Goal: Use online tool/utility: Utilize a website feature to perform a specific function

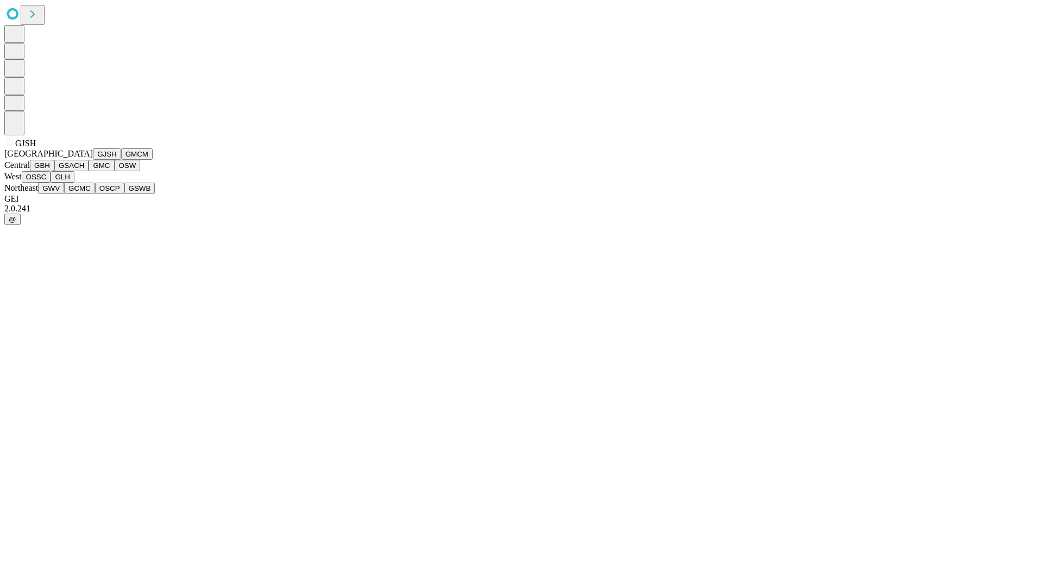
click at [93, 160] on button "GJSH" at bounding box center [107, 153] width 28 height 11
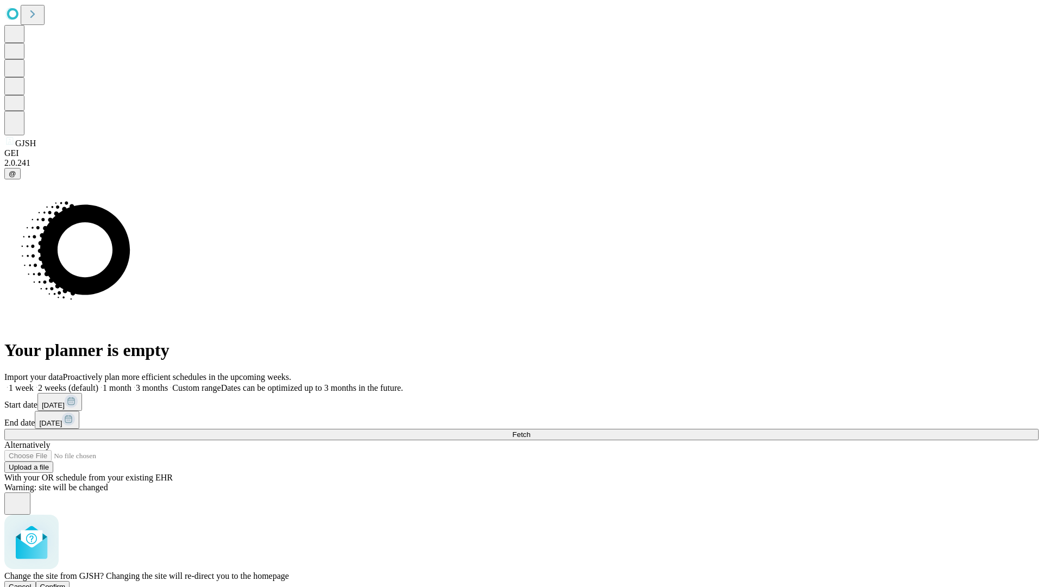
click at [66, 583] on span "Confirm" at bounding box center [53, 587] width 26 height 8
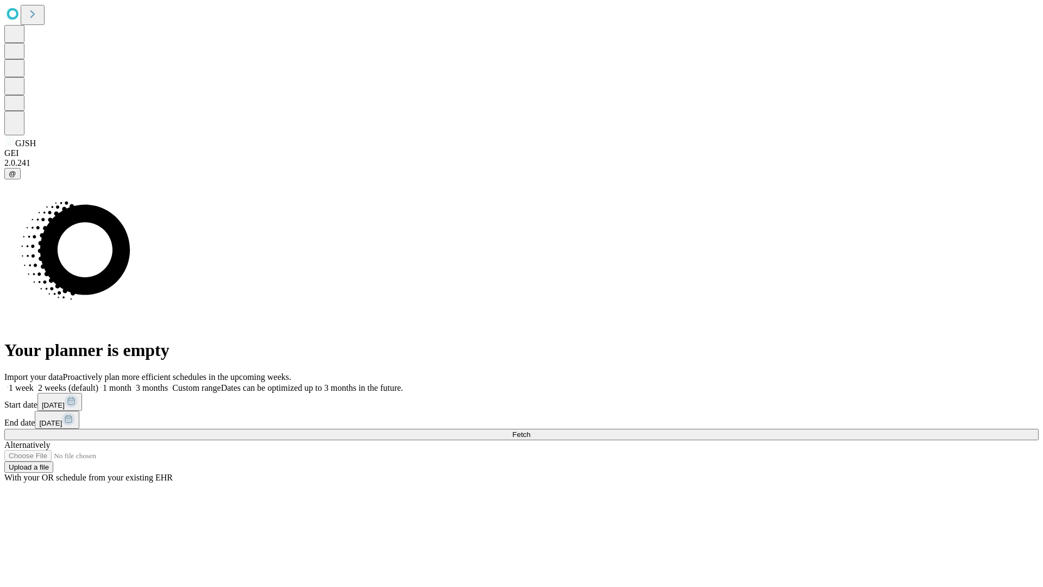
click at [98, 383] on label "2 weeks (default)" at bounding box center [66, 387] width 65 height 9
click at [530, 430] on span "Fetch" at bounding box center [521, 434] width 18 height 8
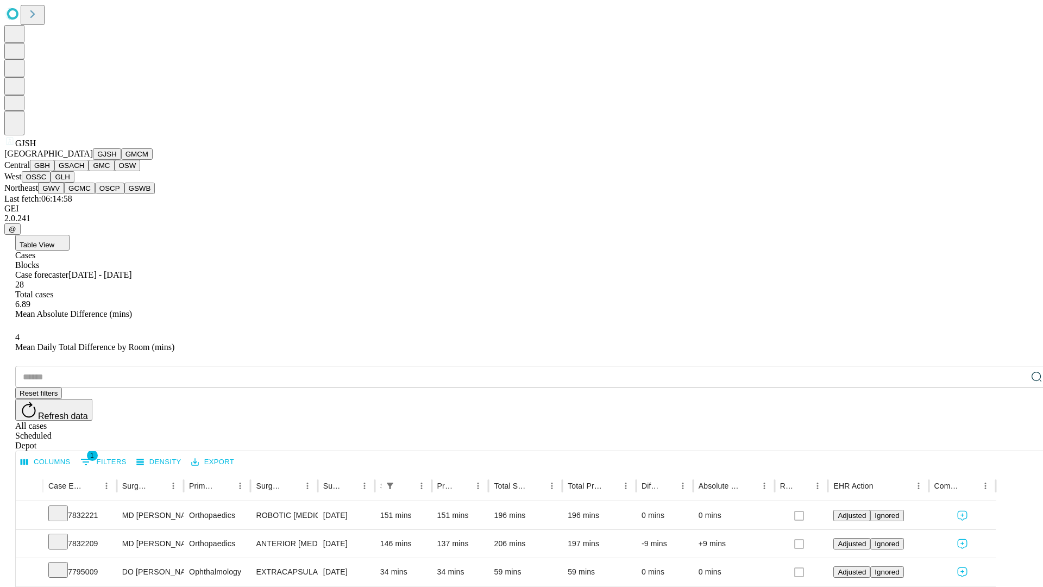
click at [121, 160] on button "GMCM" at bounding box center [137, 153] width 32 height 11
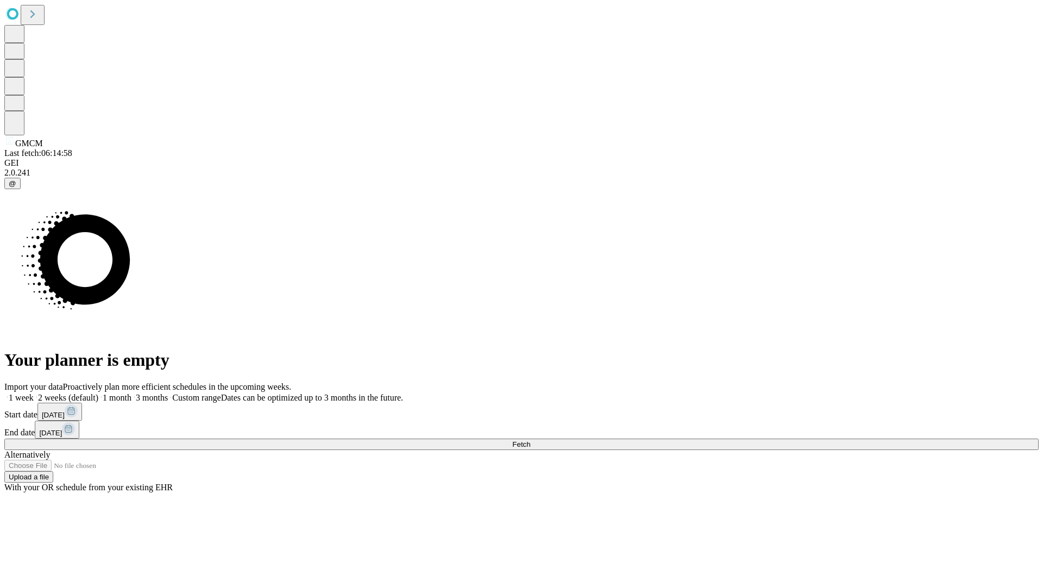
click at [98, 393] on label "2 weeks (default)" at bounding box center [66, 397] width 65 height 9
click at [530, 440] on span "Fetch" at bounding box center [521, 444] width 18 height 8
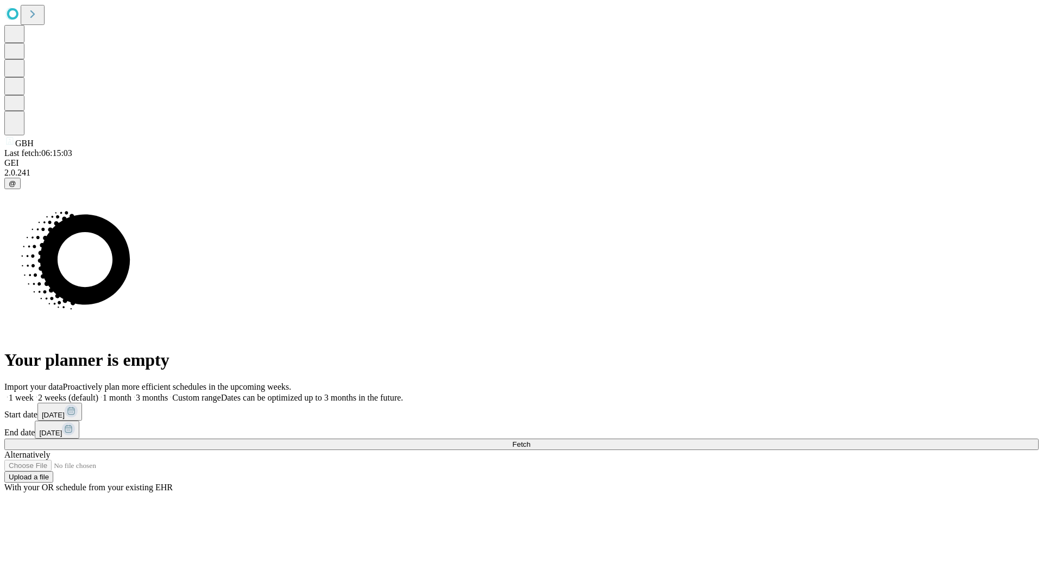
click at [98, 393] on label "2 weeks (default)" at bounding box center [66, 397] width 65 height 9
click at [530, 440] on span "Fetch" at bounding box center [521, 444] width 18 height 8
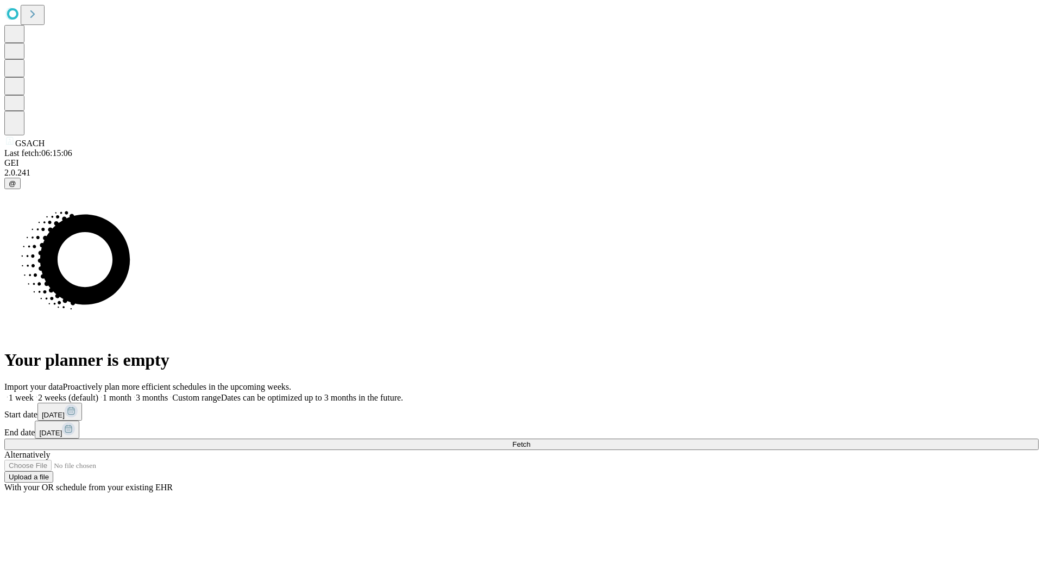
click at [98, 393] on label "2 weeks (default)" at bounding box center [66, 397] width 65 height 9
click at [530, 440] on span "Fetch" at bounding box center [521, 444] width 18 height 8
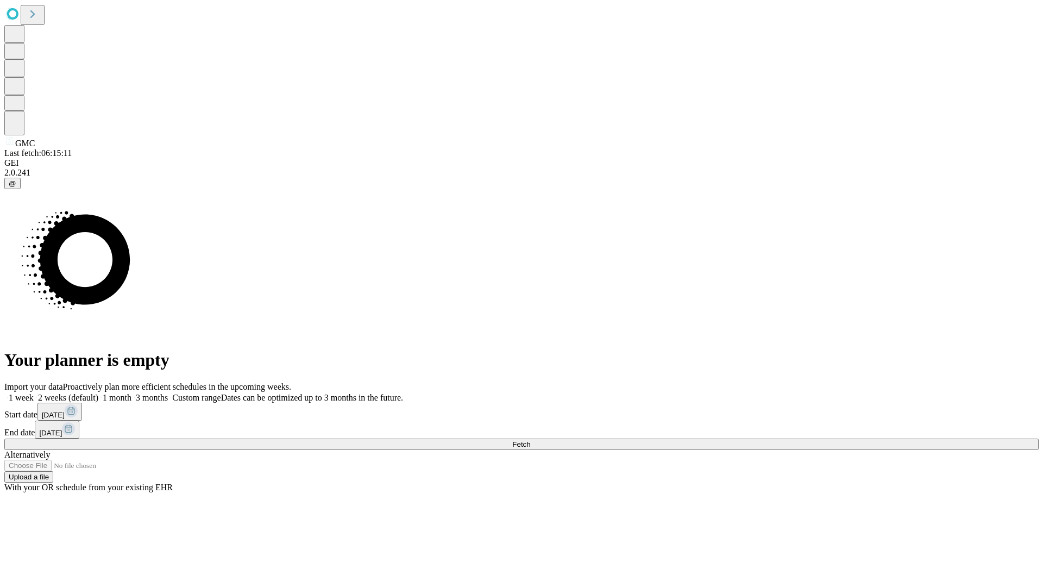
click at [98, 393] on label "2 weeks (default)" at bounding box center [66, 397] width 65 height 9
click at [530, 440] on span "Fetch" at bounding box center [521, 444] width 18 height 8
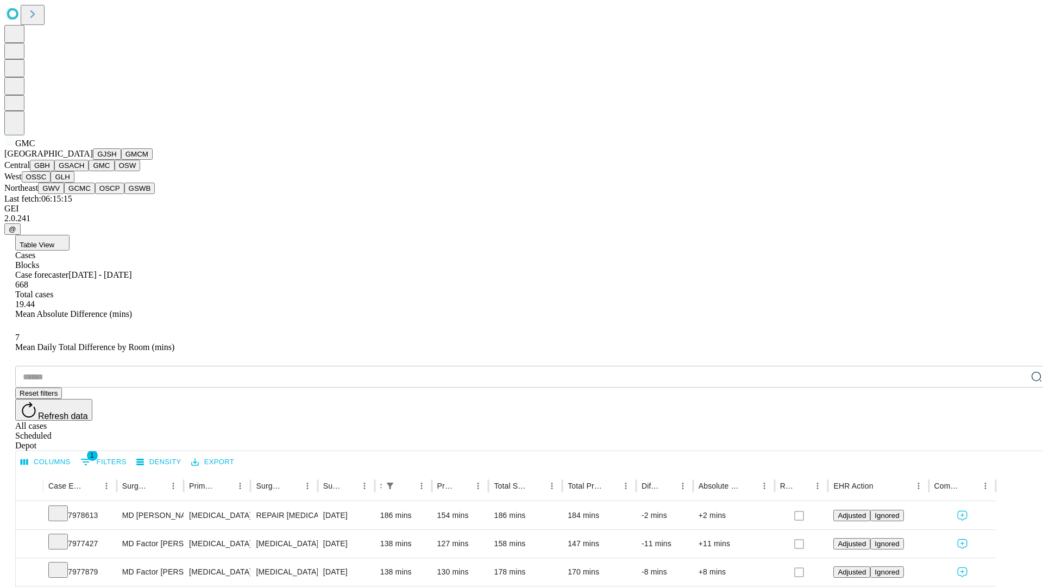
click at [115, 171] on button "OSW" at bounding box center [128, 165] width 26 height 11
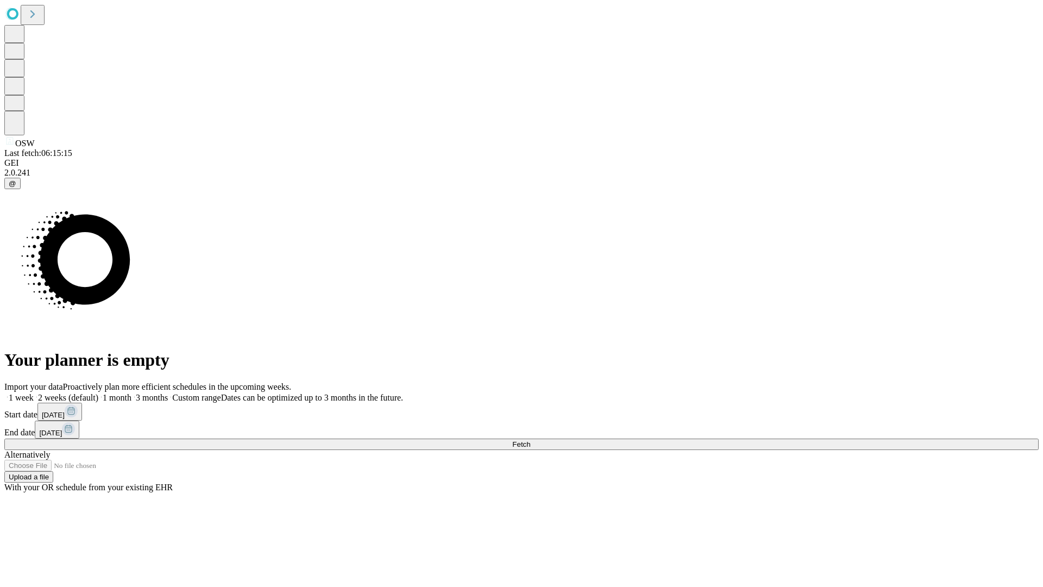
click at [98, 393] on label "2 weeks (default)" at bounding box center [66, 397] width 65 height 9
click at [530, 440] on span "Fetch" at bounding box center [521, 444] width 18 height 8
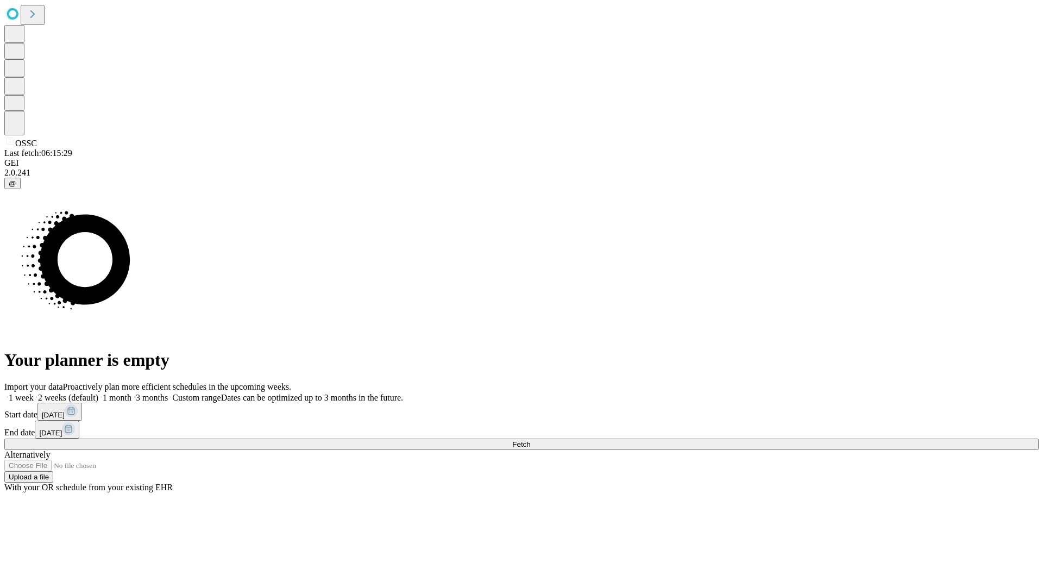
click at [530, 440] on span "Fetch" at bounding box center [521, 444] width 18 height 8
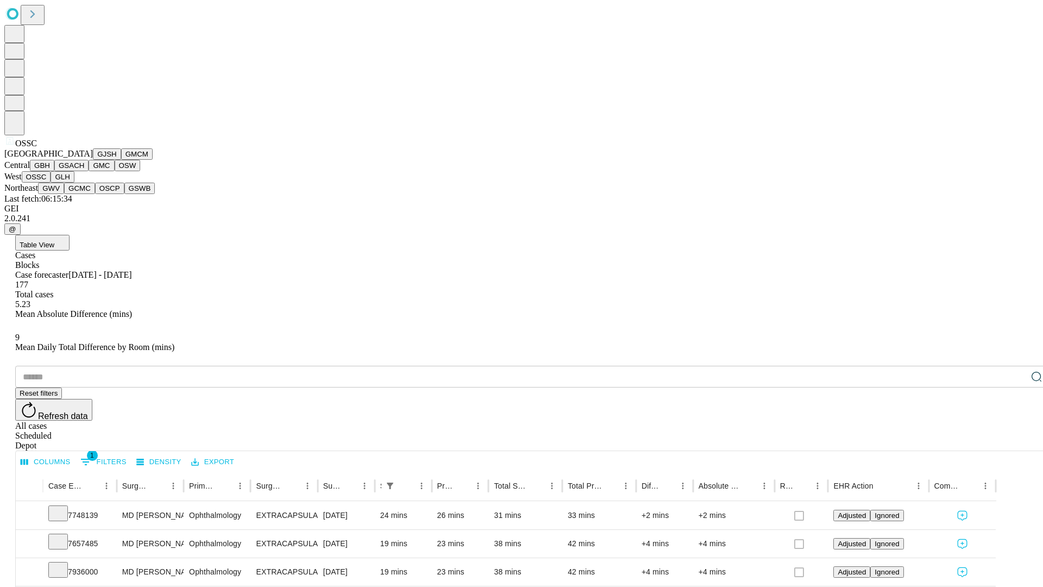
click at [74, 183] on button "GLH" at bounding box center [62, 176] width 23 height 11
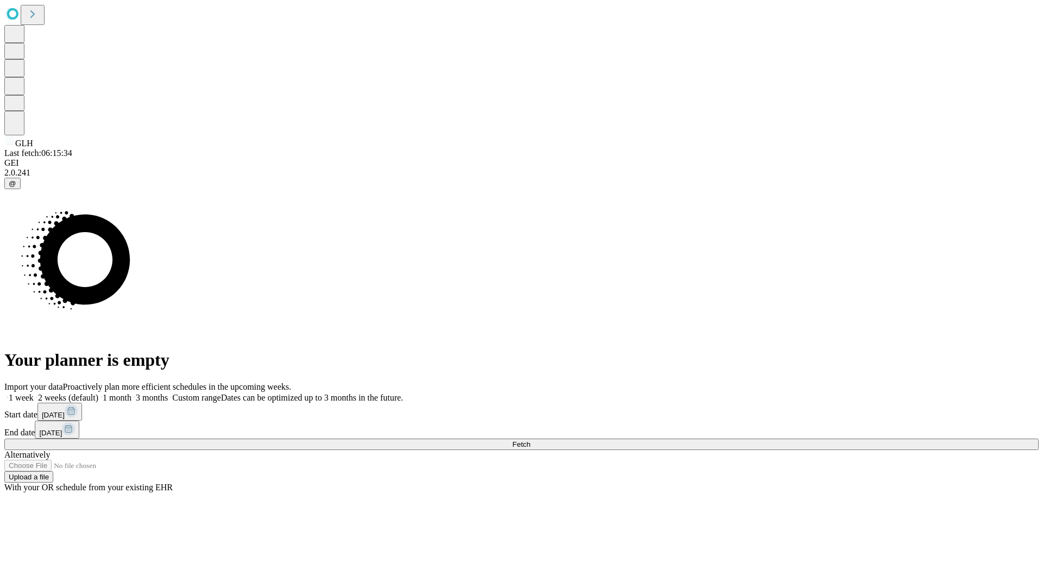
click at [98, 393] on label "2 weeks (default)" at bounding box center [66, 397] width 65 height 9
click at [530, 440] on span "Fetch" at bounding box center [521, 444] width 18 height 8
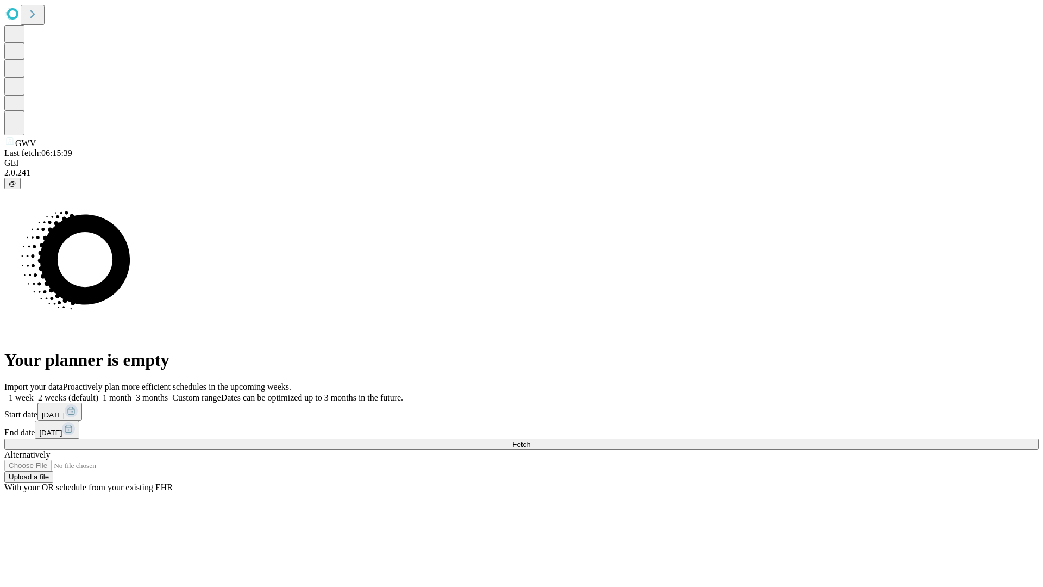
click at [98, 393] on label "2 weeks (default)" at bounding box center [66, 397] width 65 height 9
click at [530, 440] on span "Fetch" at bounding box center [521, 444] width 18 height 8
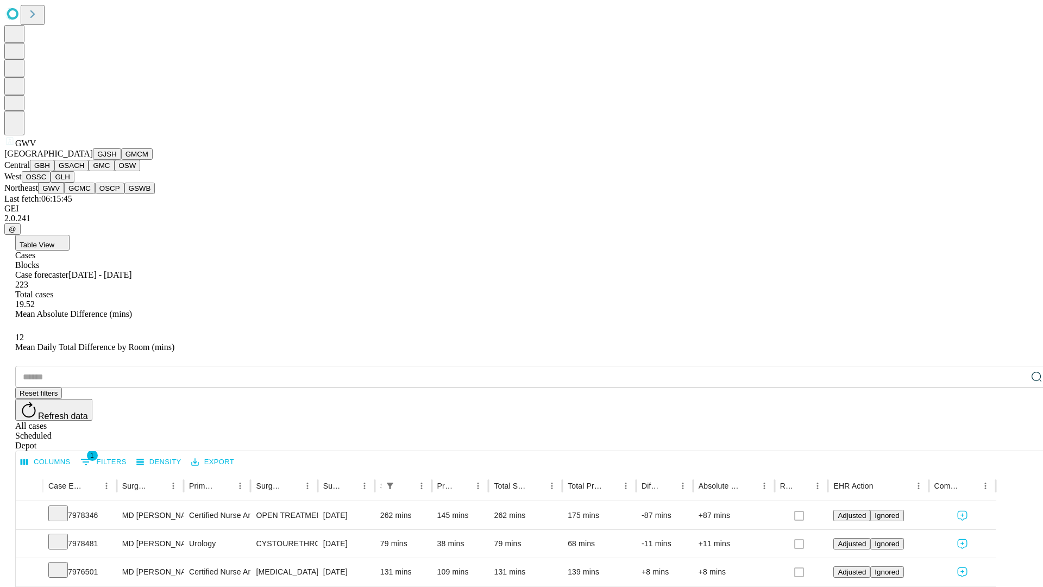
click at [84, 194] on button "GCMC" at bounding box center [79, 188] width 31 height 11
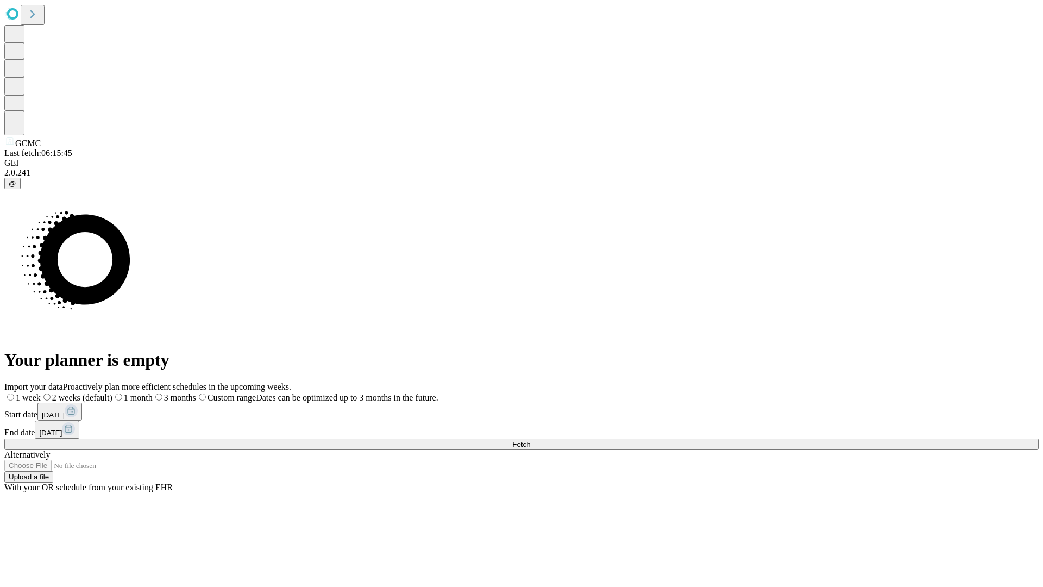
click at [530, 440] on span "Fetch" at bounding box center [521, 444] width 18 height 8
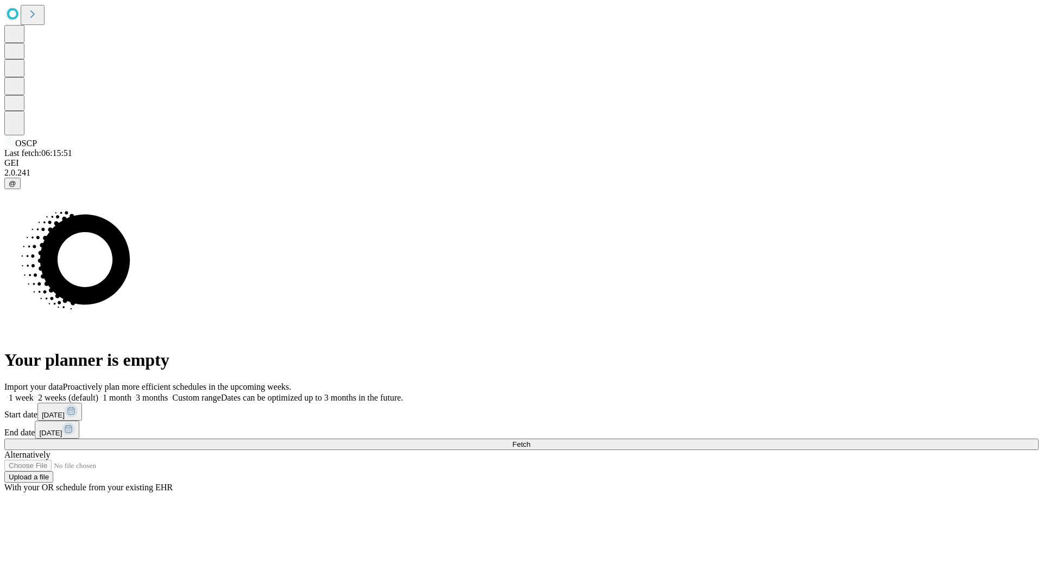
click at [98, 393] on label "2 weeks (default)" at bounding box center [66, 397] width 65 height 9
click at [530, 440] on span "Fetch" at bounding box center [521, 444] width 18 height 8
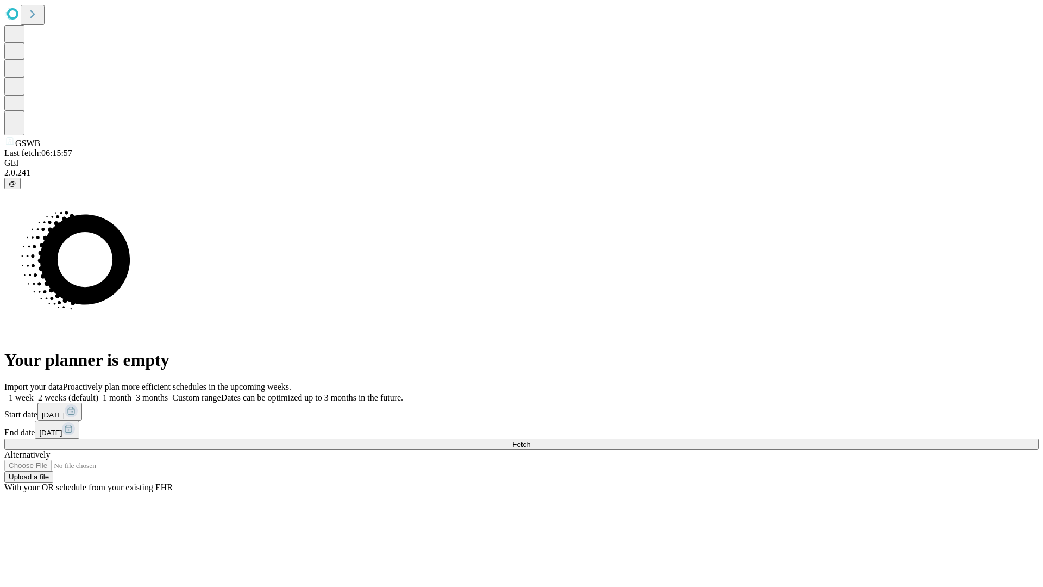
click at [98, 393] on label "2 weeks (default)" at bounding box center [66, 397] width 65 height 9
click at [530, 440] on span "Fetch" at bounding box center [521, 444] width 18 height 8
